Goal: Task Accomplishment & Management: Complete application form

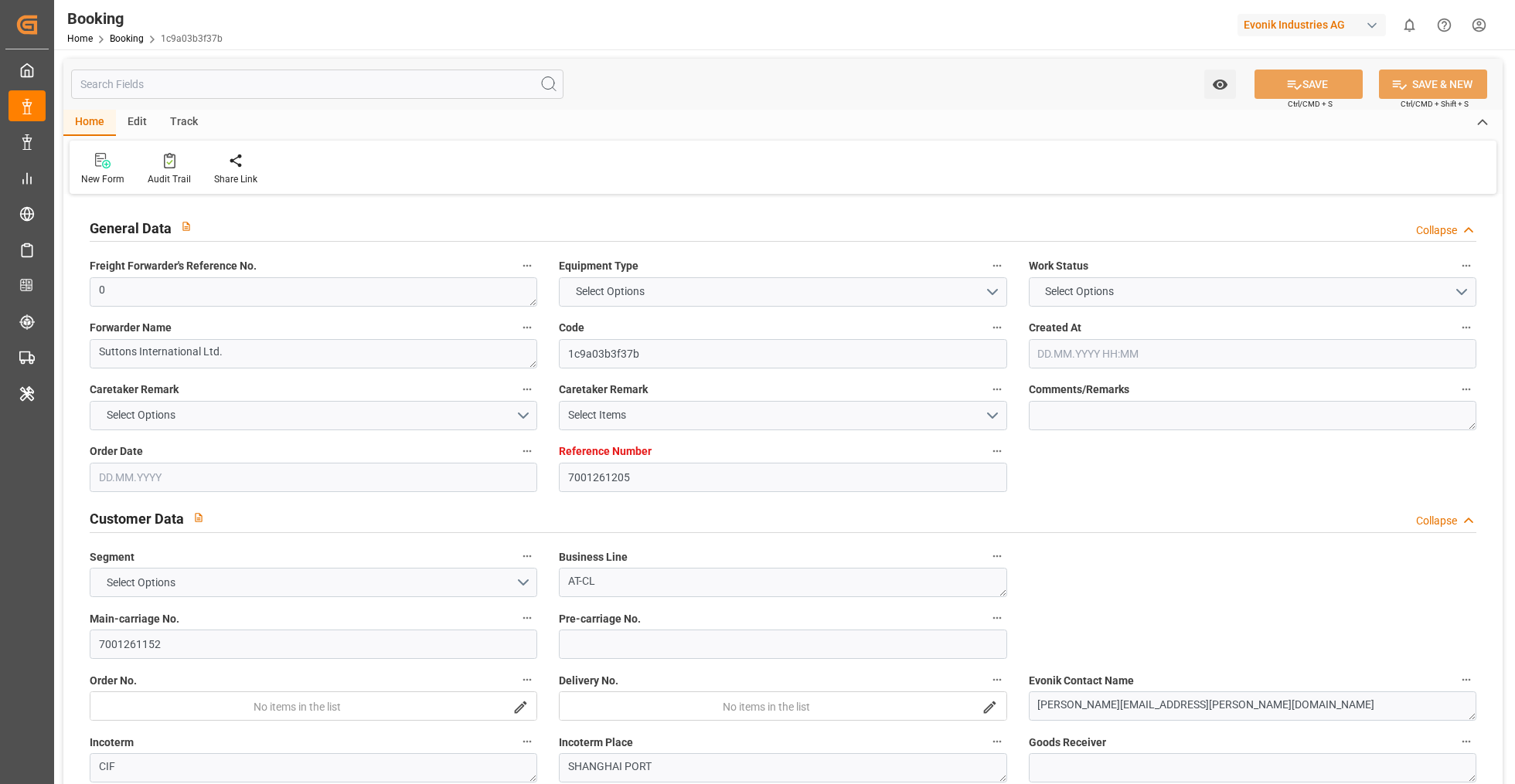
type input "7001261205"
type input "9778832"
type input "Hapag [PERSON_NAME]"
type input "Hapag Lloyd Aktiengesellschaft"
type input "NLRTM"
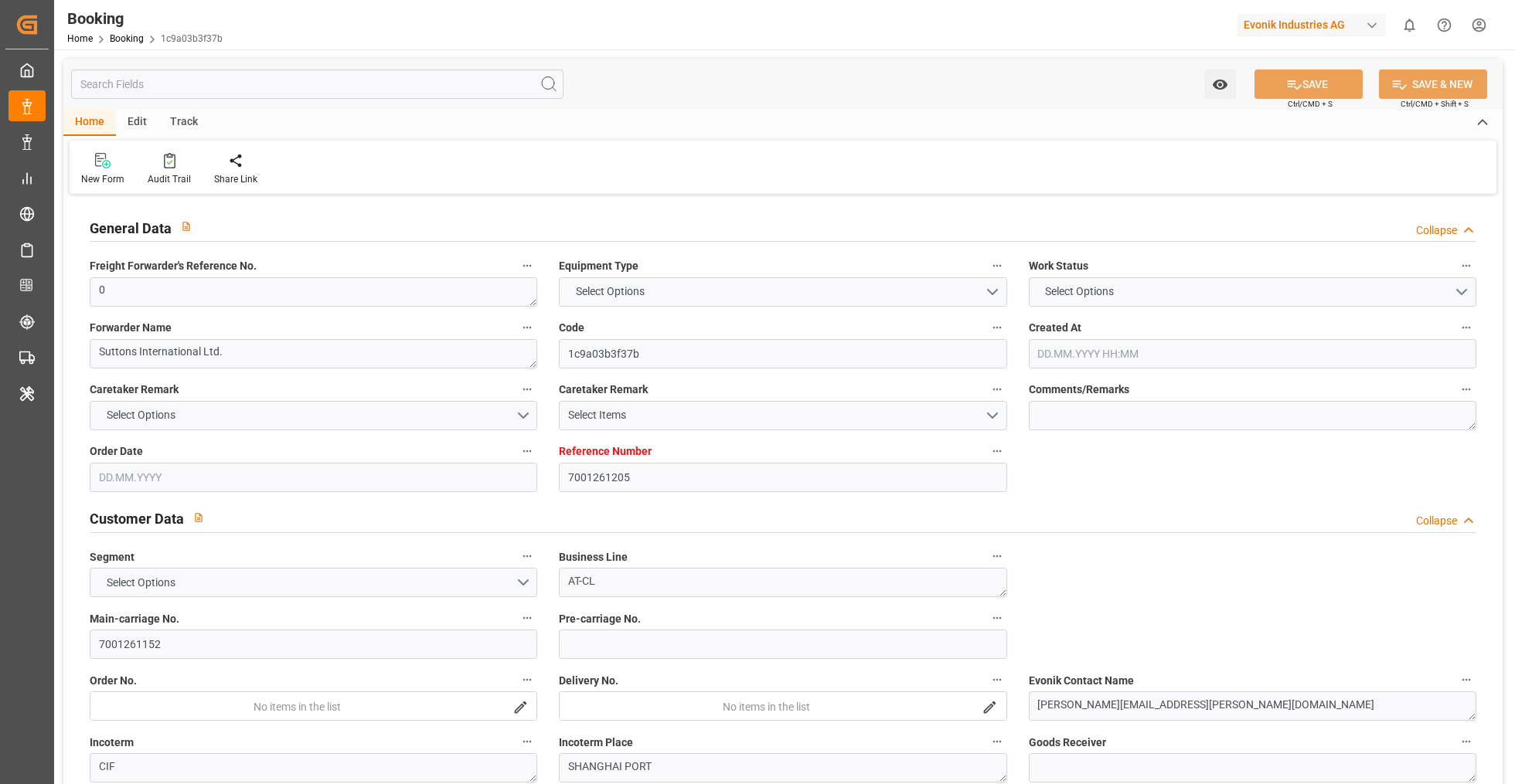
type input "CNSGH"
type input "0"
type input "[DATE] 12:15"
type input "[DATE]"
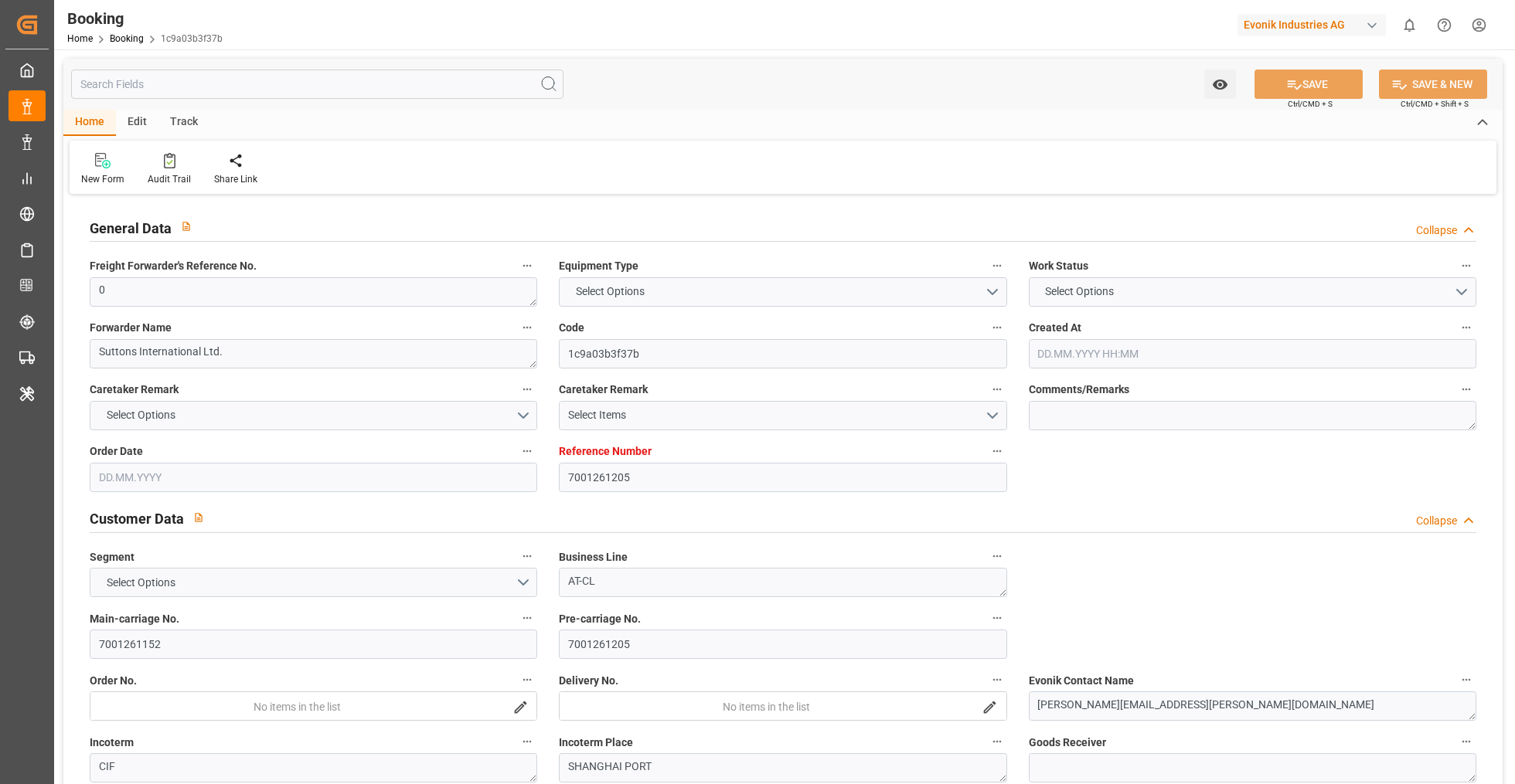
type input "[DATE]"
type input "[DATE] 00:00"
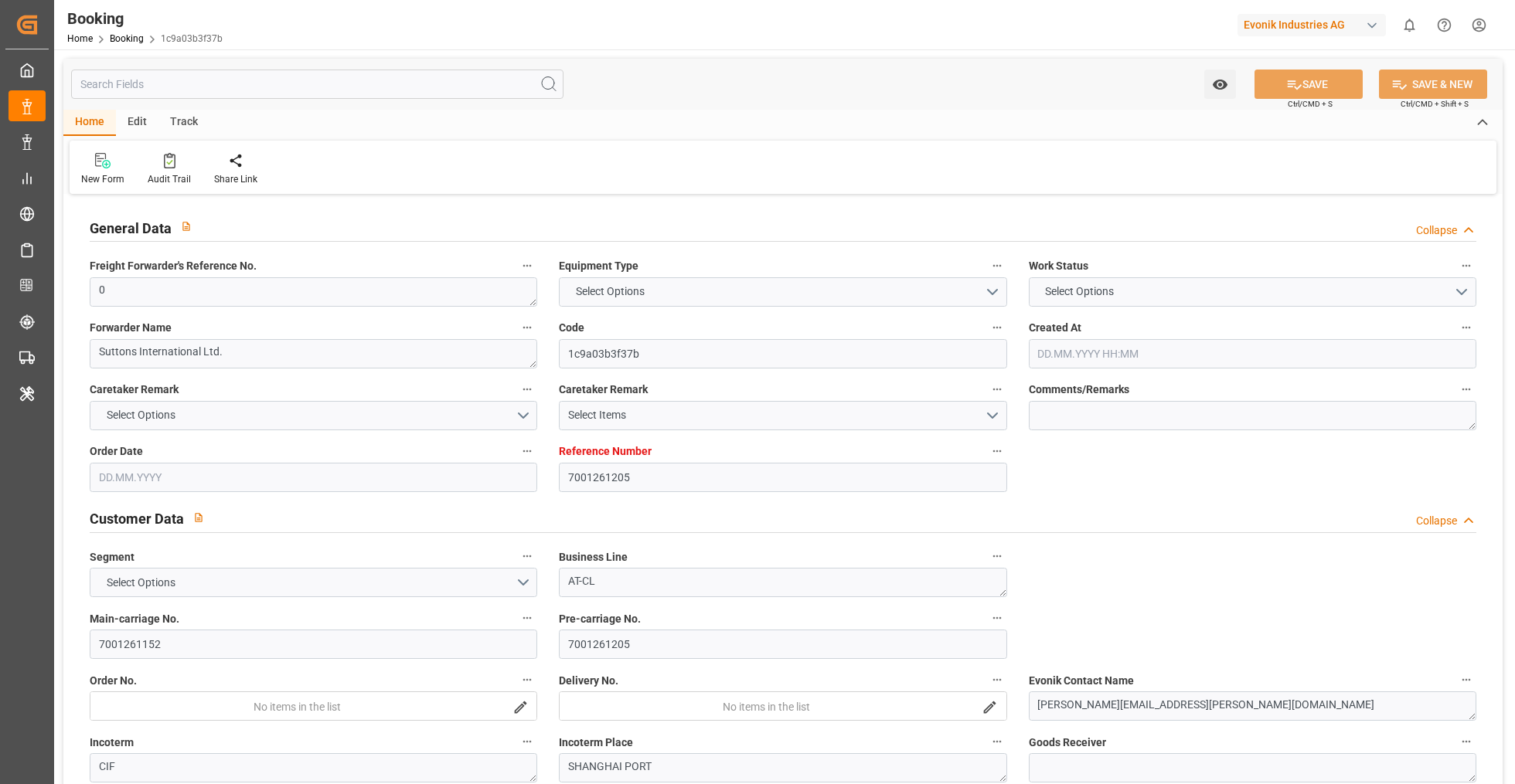
type input "[DATE] 00:00"
type input "[DATE] 07:06"
